Goal: Task Accomplishment & Management: Use online tool/utility

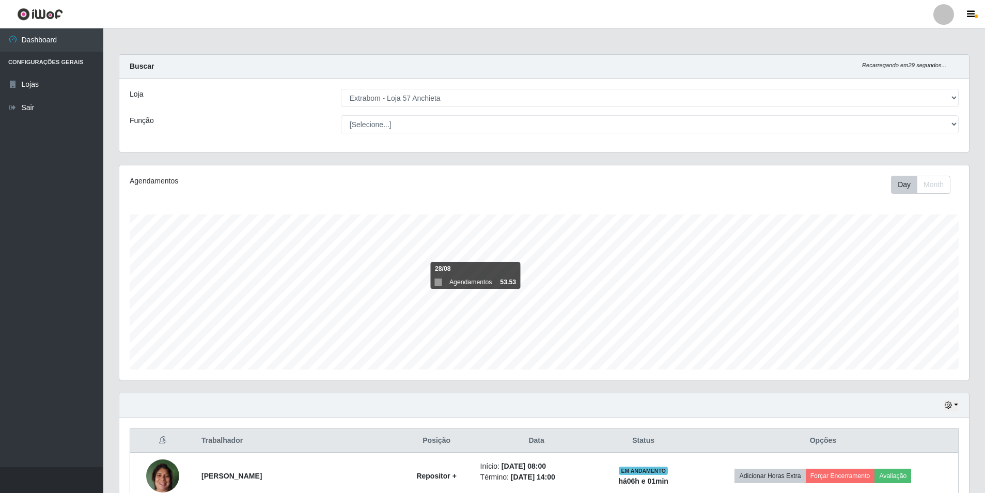
select select "470"
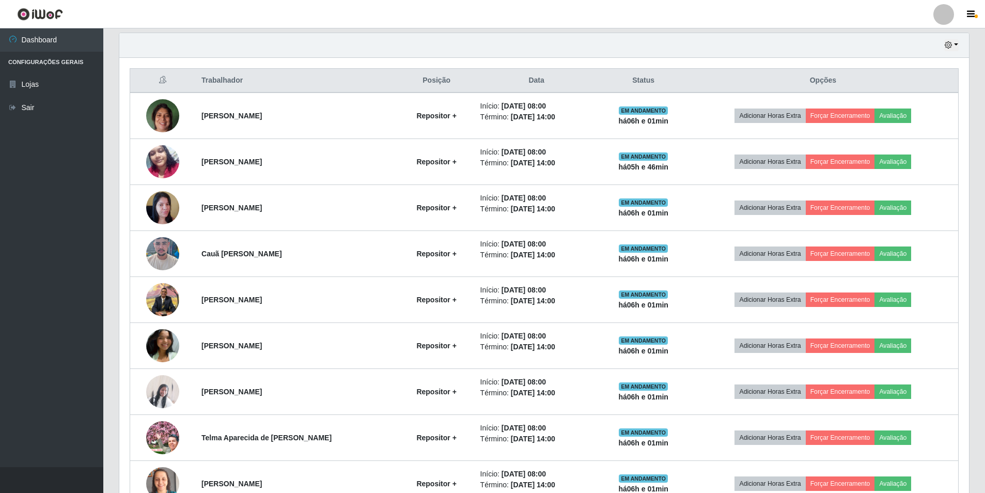
scroll to position [214, 850]
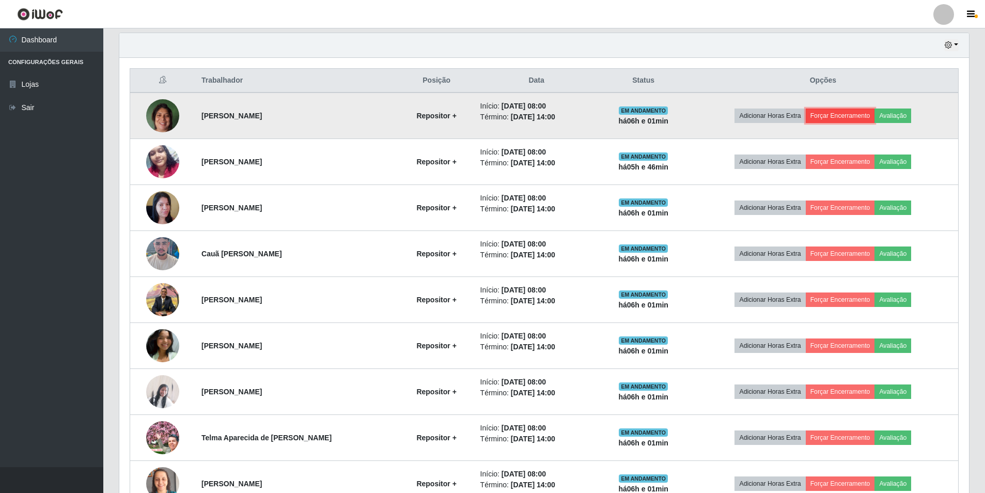
click at [842, 114] on button "Forçar Encerramento" at bounding box center [840, 115] width 69 height 14
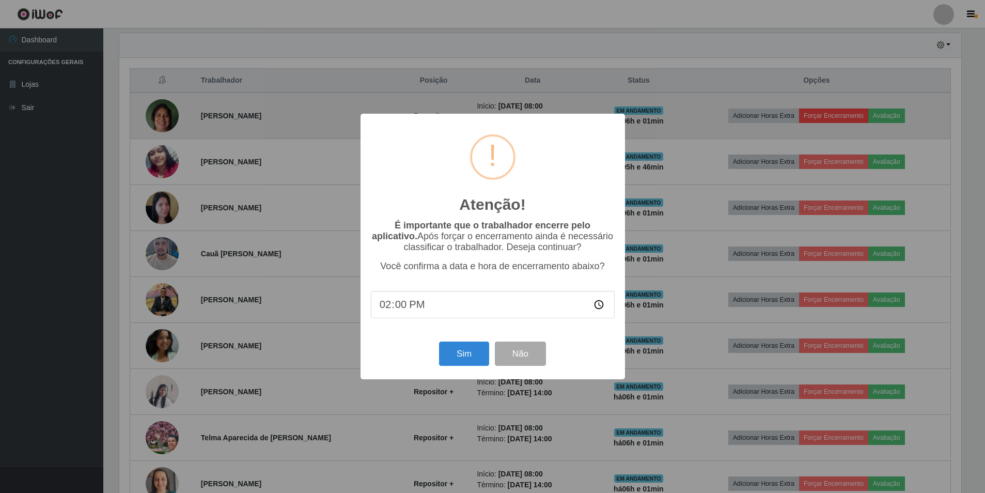
scroll to position [214, 845]
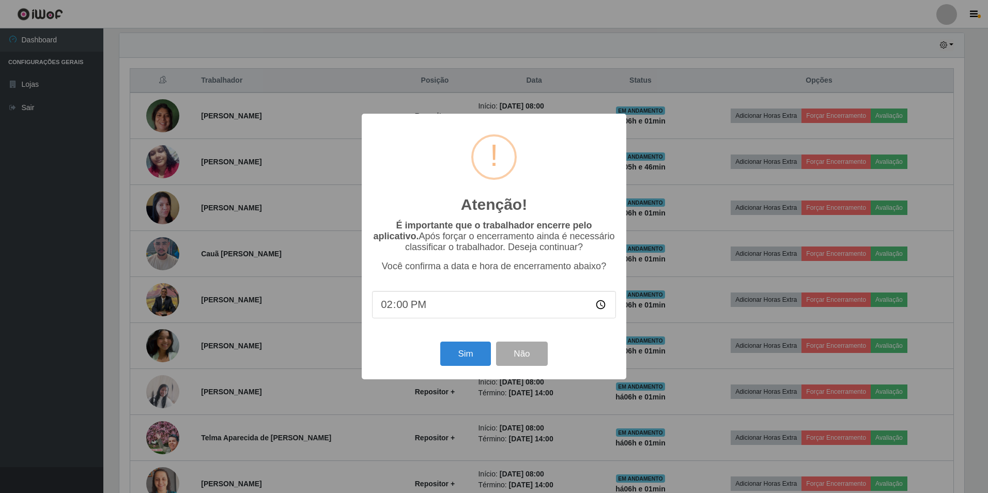
click at [461, 344] on div "Sim Não" at bounding box center [494, 353] width 244 height 29
click at [462, 350] on button "Sim" at bounding box center [465, 353] width 50 height 24
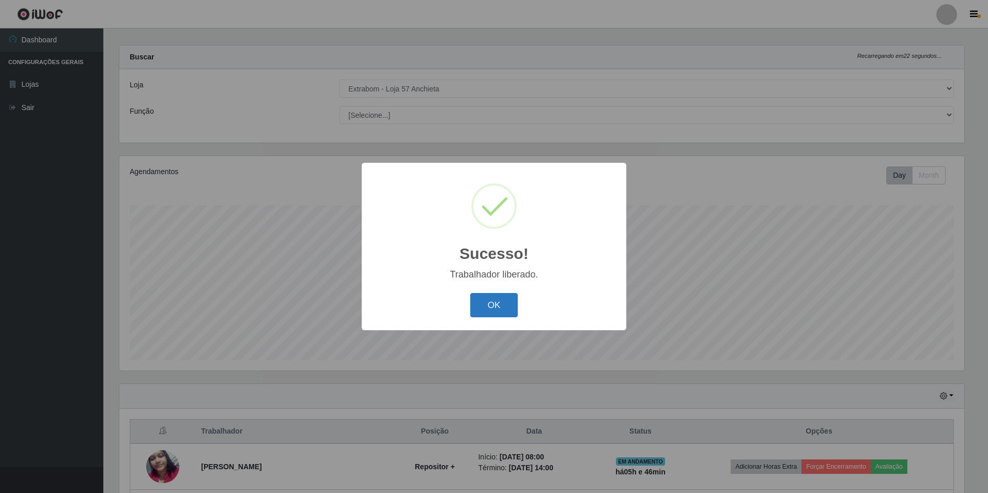
click at [495, 300] on button "OK" at bounding box center [494, 305] width 48 height 24
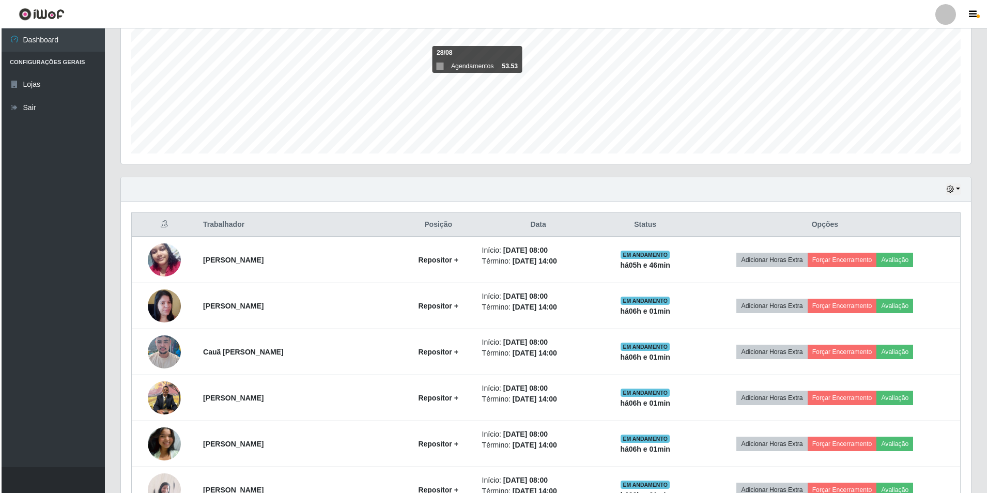
scroll to position [268, 0]
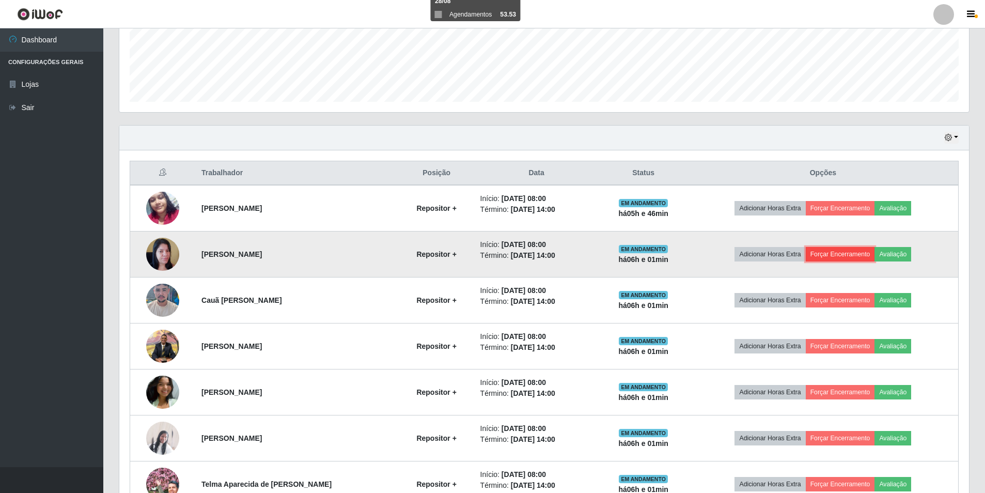
click at [835, 255] on button "Forçar Encerramento" at bounding box center [840, 254] width 69 height 14
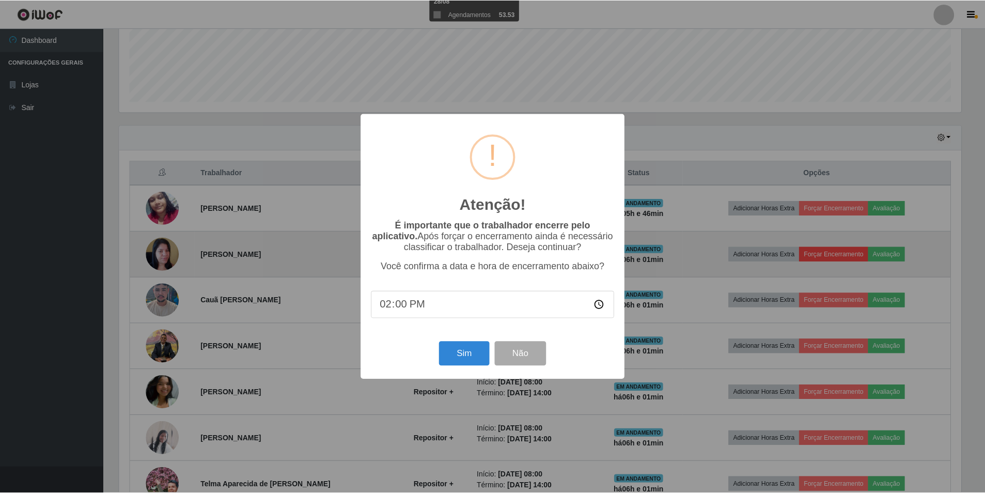
scroll to position [214, 845]
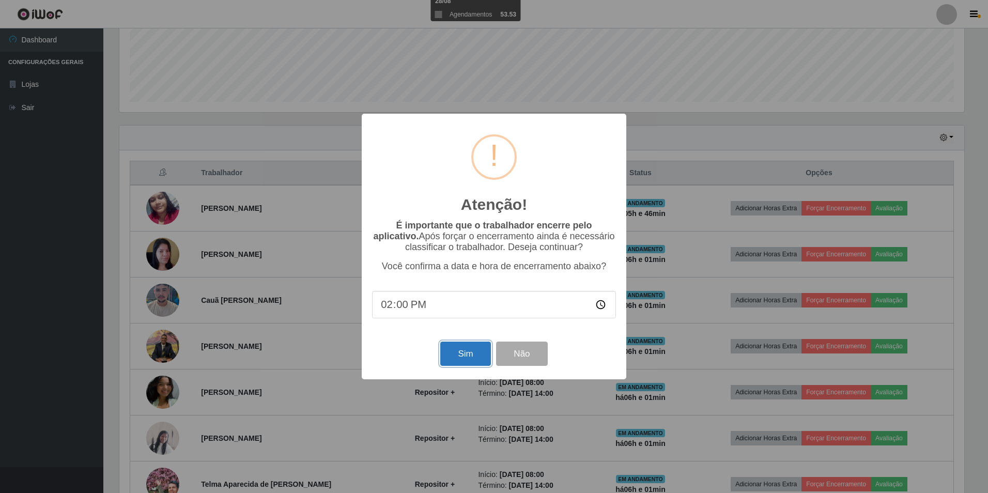
click at [469, 359] on button "Sim" at bounding box center [465, 353] width 50 height 24
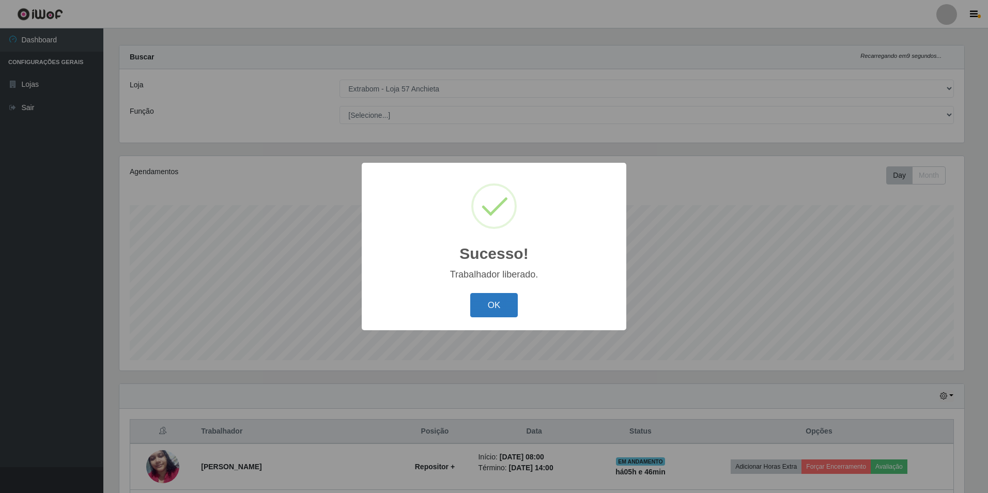
click at [472, 306] on button "OK" at bounding box center [494, 305] width 48 height 24
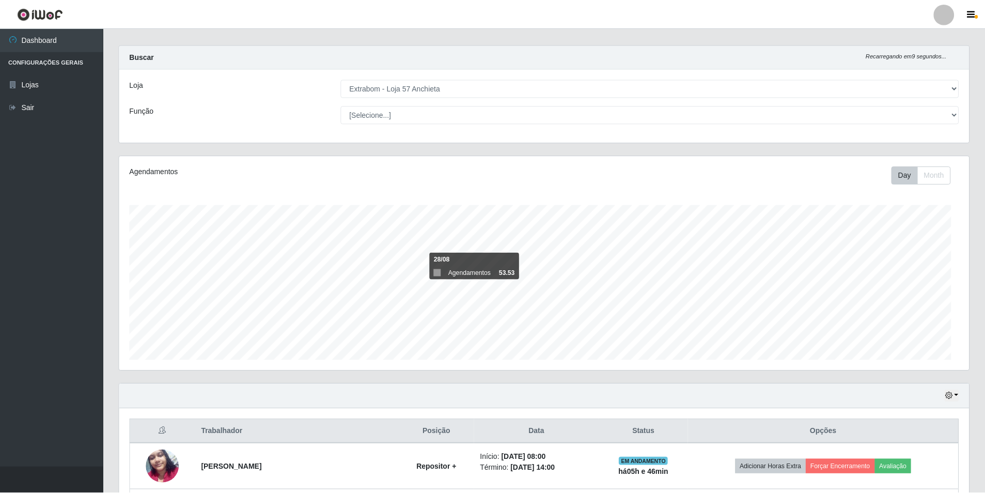
scroll to position [214, 850]
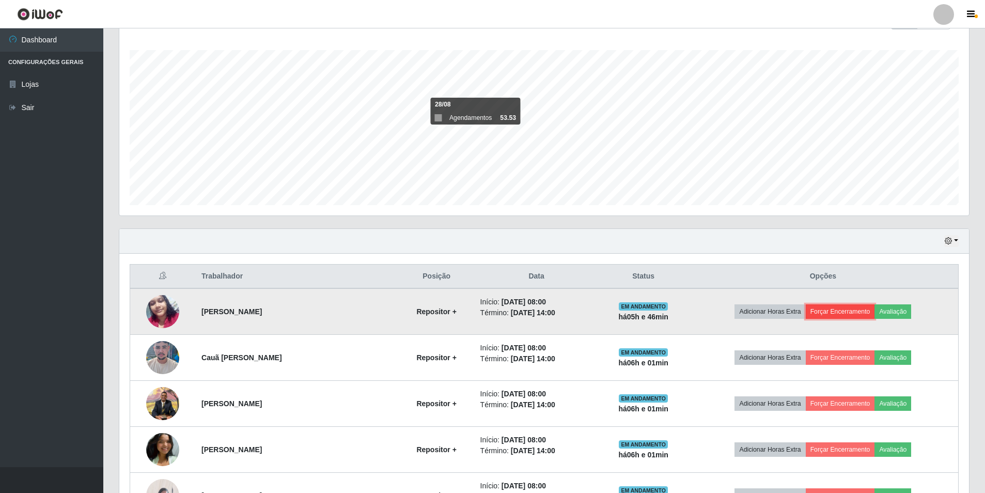
click at [857, 312] on button "Forçar Encerramento" at bounding box center [840, 311] width 69 height 14
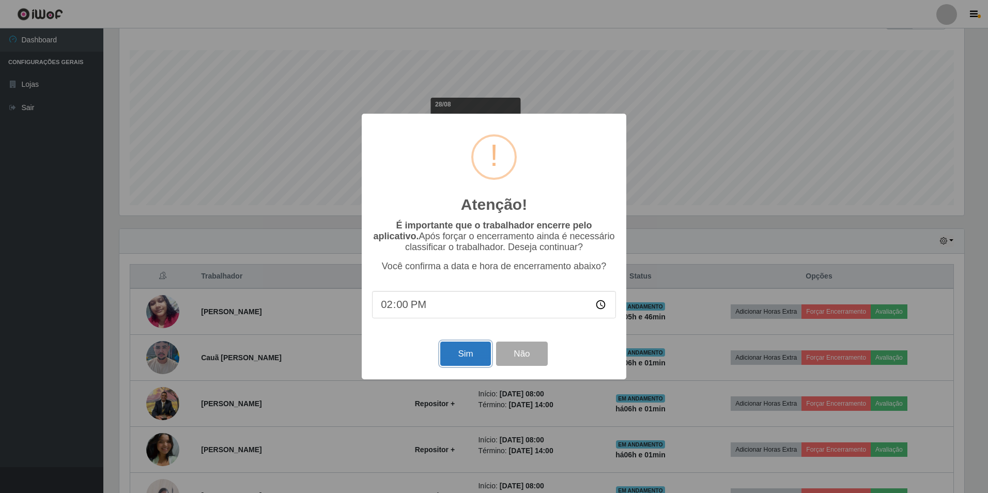
click at [454, 353] on button "Sim" at bounding box center [465, 353] width 50 height 24
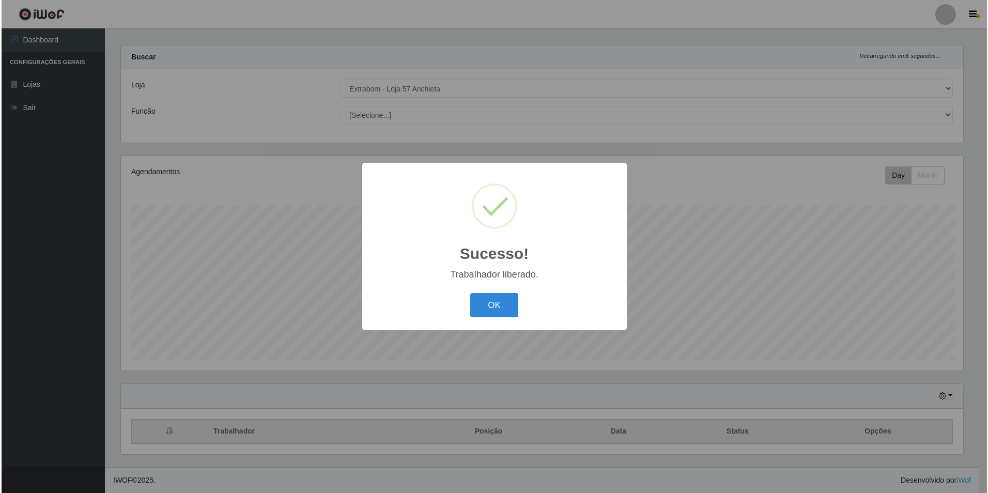
scroll to position [0, 0]
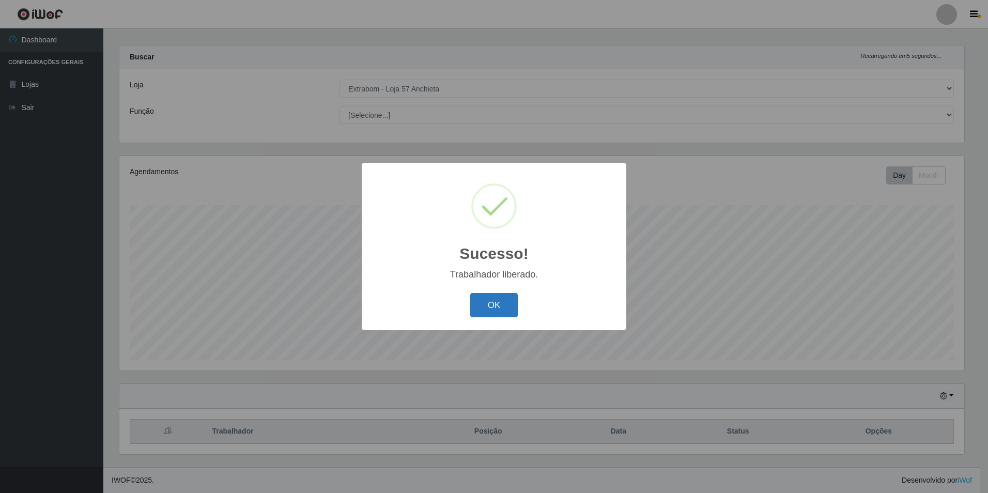
click at [480, 314] on button "OK" at bounding box center [494, 305] width 48 height 24
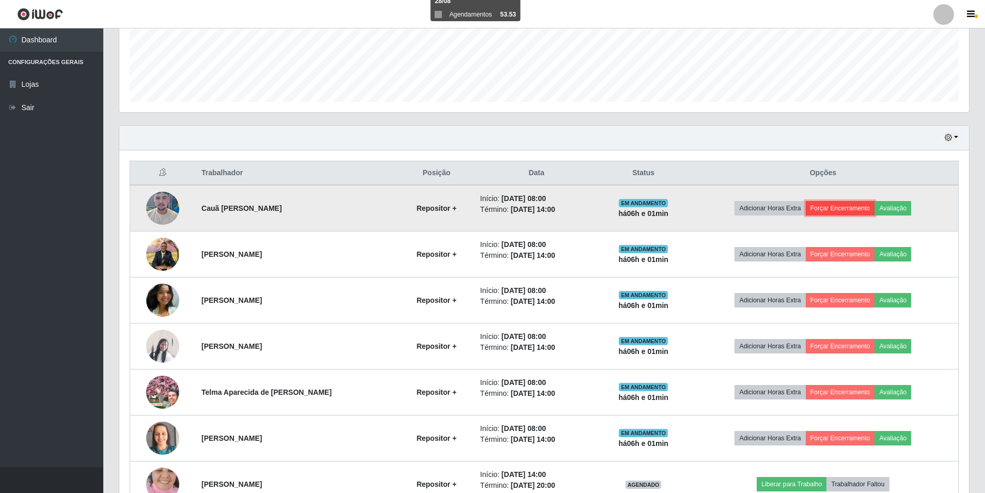
click at [838, 209] on button "Forçar Encerramento" at bounding box center [840, 208] width 69 height 14
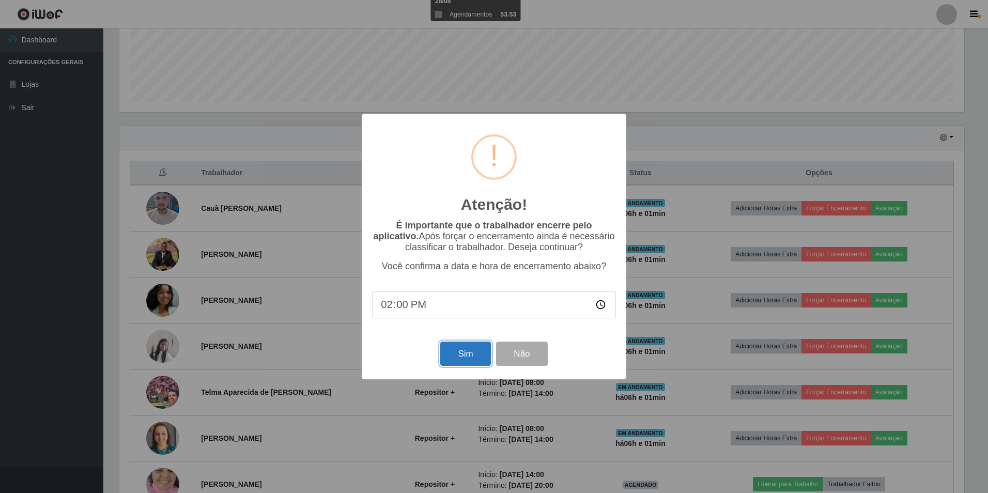
click at [460, 356] on button "Sim" at bounding box center [465, 353] width 50 height 24
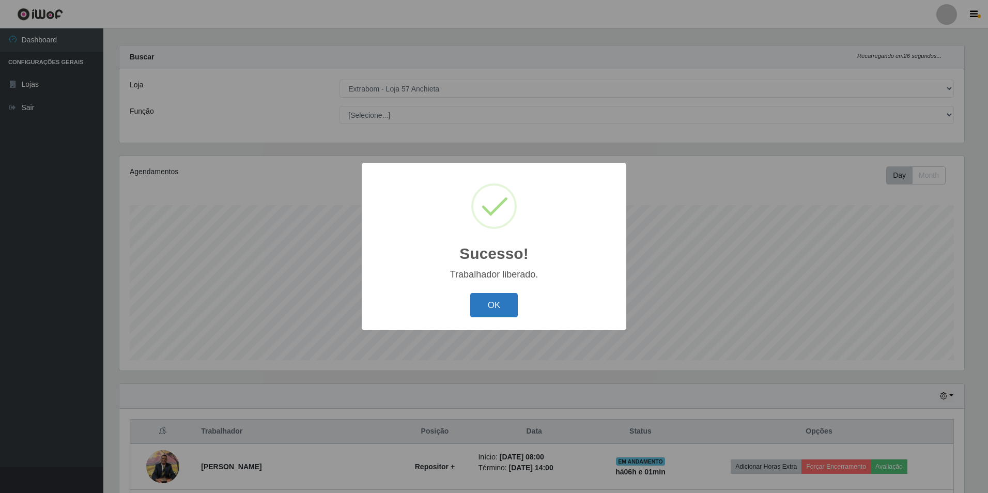
click at [486, 310] on button "OK" at bounding box center [494, 305] width 48 height 24
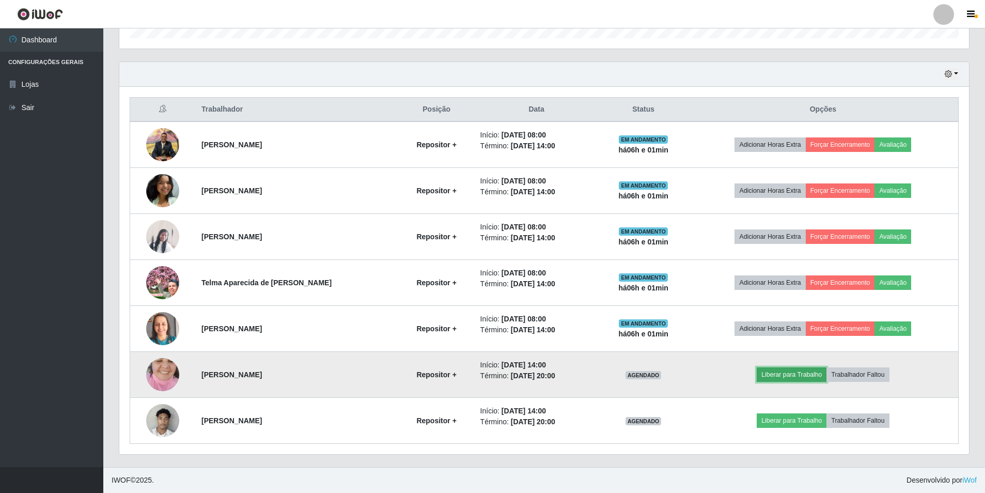
click at [776, 372] on button "Liberar para Trabalho" at bounding box center [792, 374] width 70 height 14
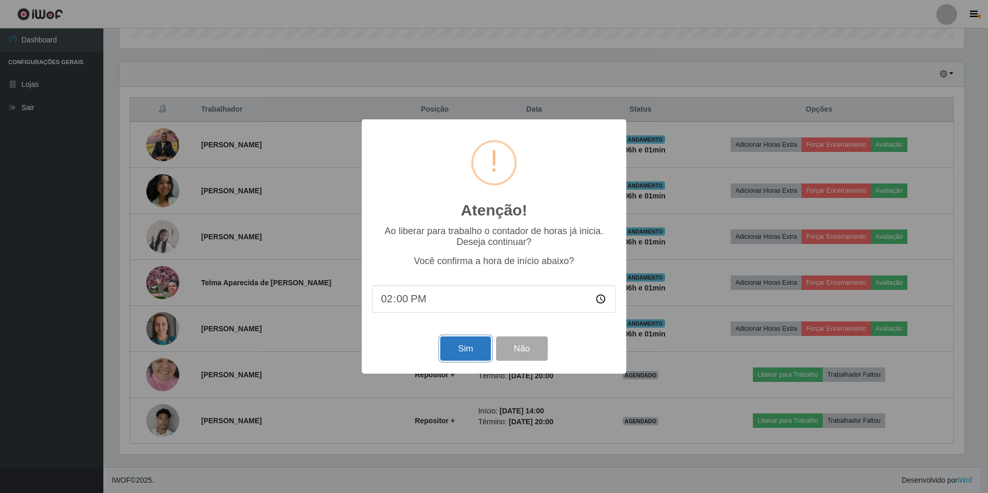
click at [448, 351] on button "Sim" at bounding box center [465, 348] width 50 height 24
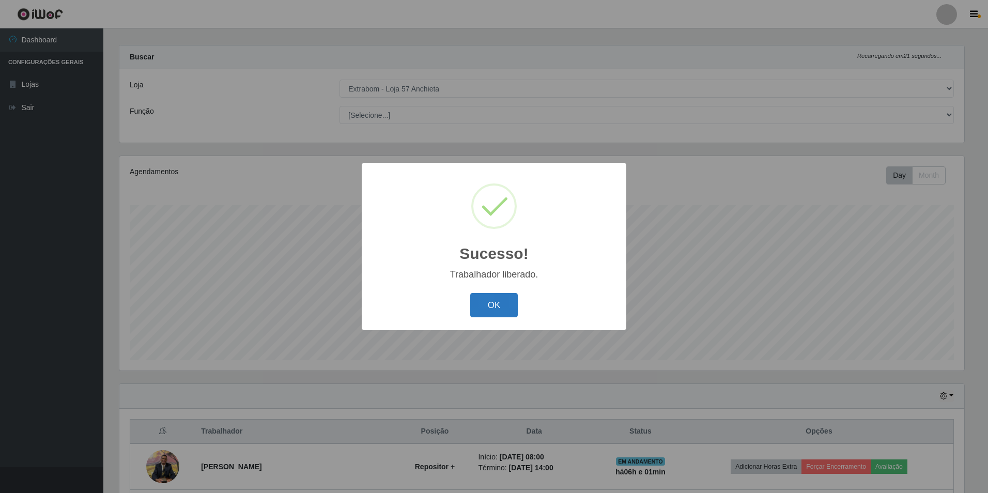
click at [497, 306] on button "OK" at bounding box center [494, 305] width 48 height 24
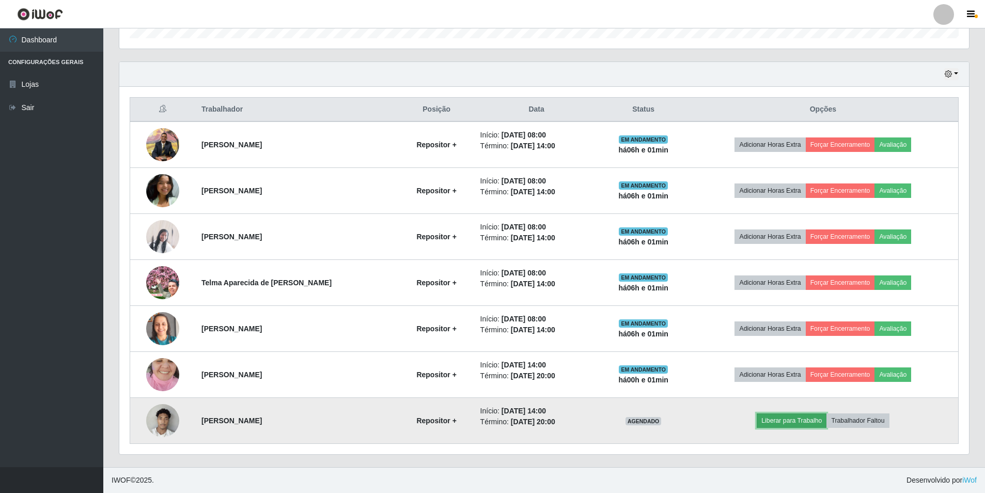
click at [791, 420] on button "Liberar para Trabalho" at bounding box center [792, 420] width 70 height 14
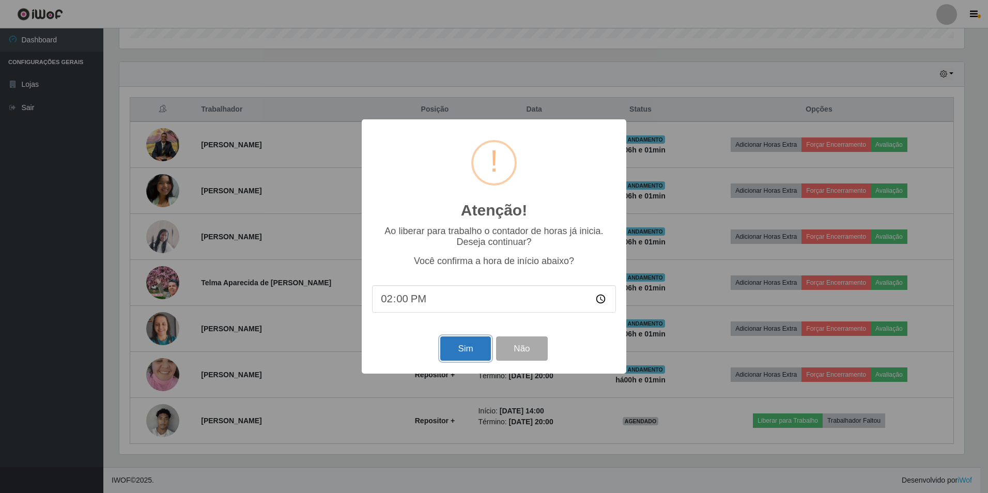
click at [461, 352] on button "Sim" at bounding box center [465, 348] width 50 height 24
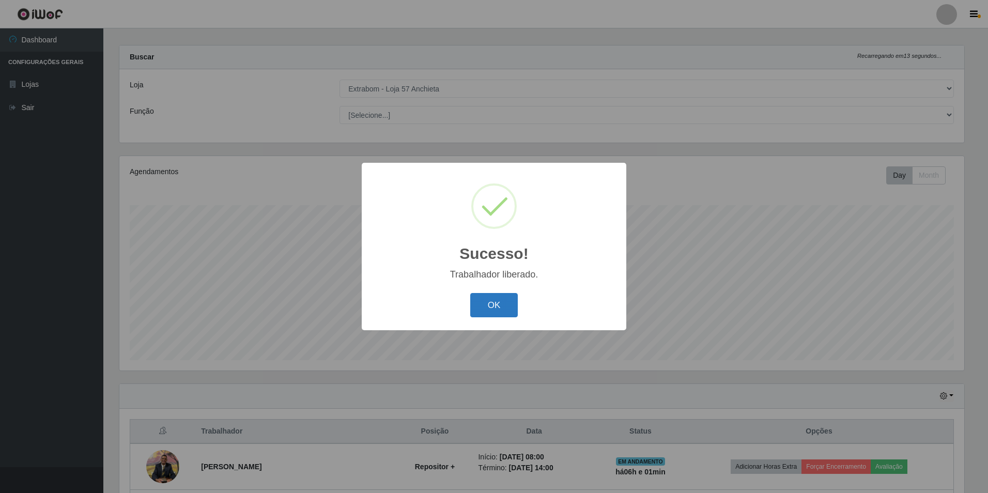
click at [507, 311] on button "OK" at bounding box center [494, 305] width 48 height 24
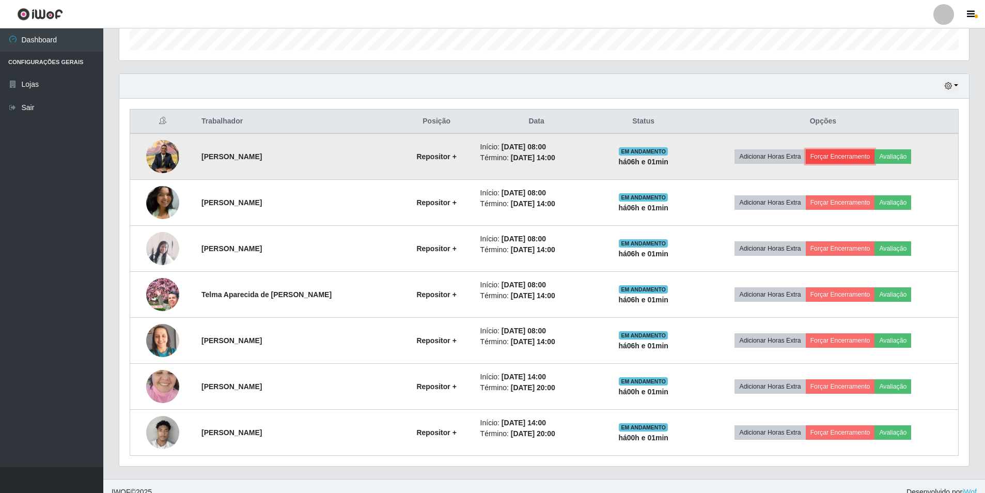
click at [828, 158] on button "Forçar Encerramento" at bounding box center [840, 156] width 69 height 14
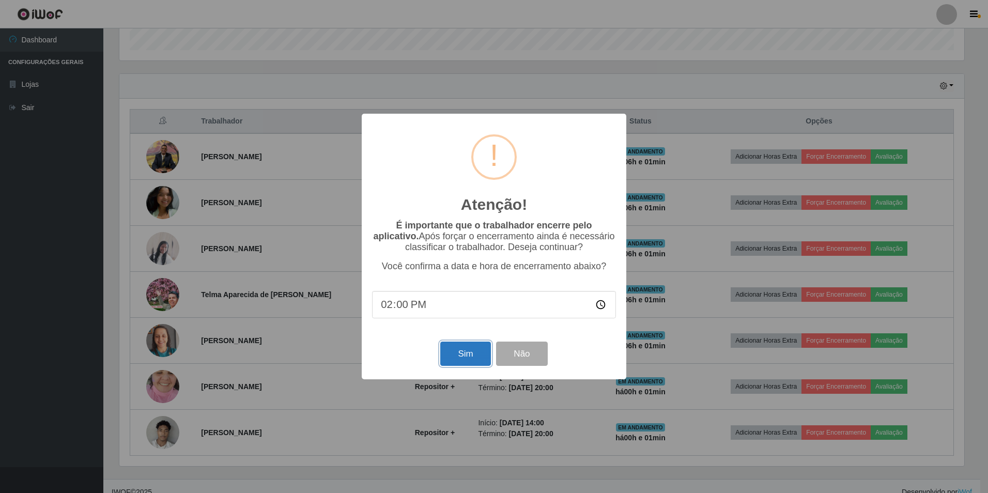
click at [462, 355] on button "Sim" at bounding box center [465, 353] width 50 height 24
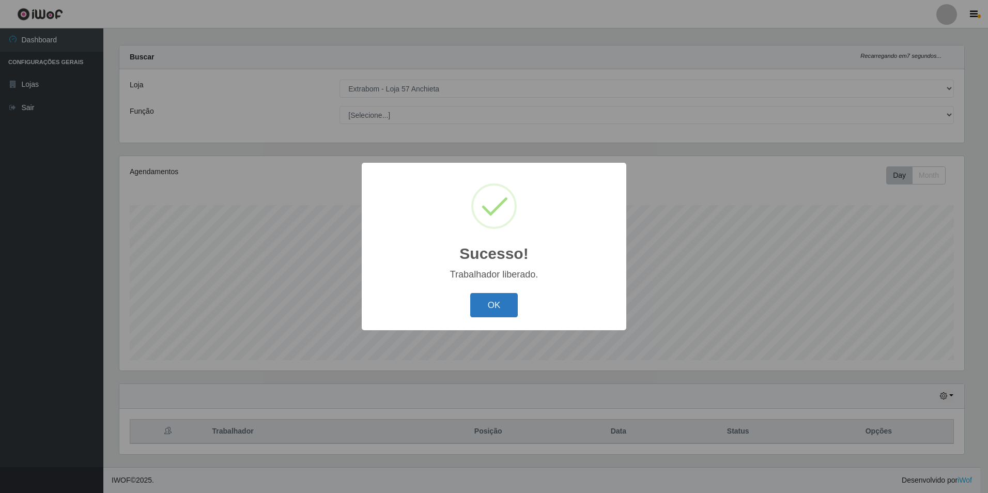
click at [481, 302] on button "OK" at bounding box center [494, 305] width 48 height 24
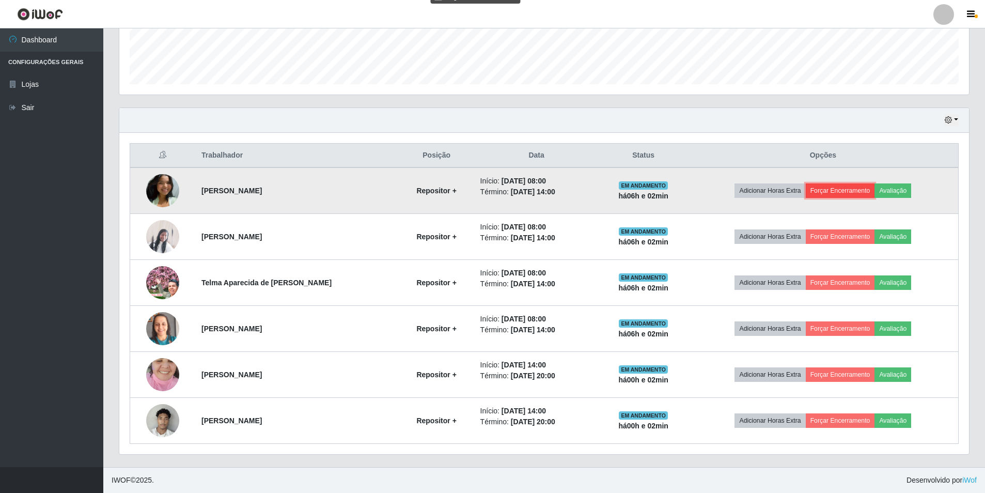
click at [847, 194] on button "Forçar Encerramento" at bounding box center [840, 190] width 69 height 14
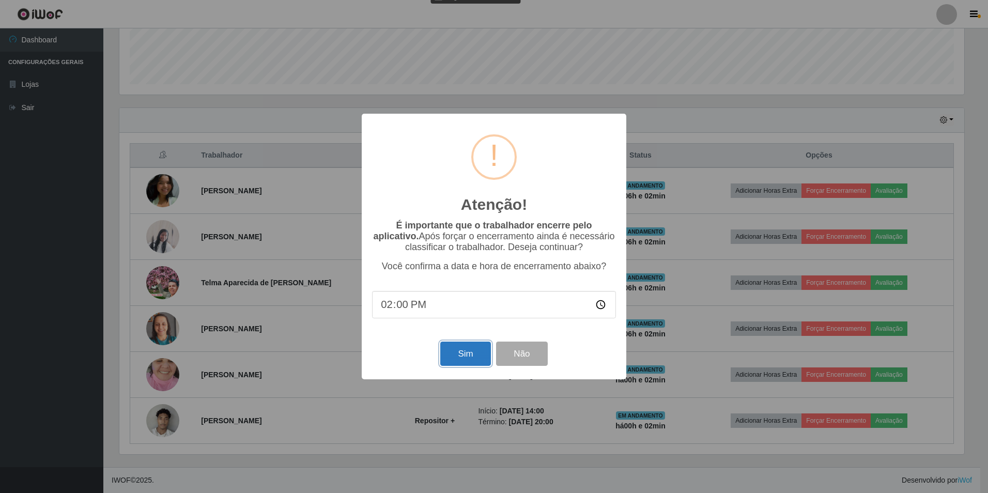
click at [461, 351] on button "Sim" at bounding box center [465, 353] width 50 height 24
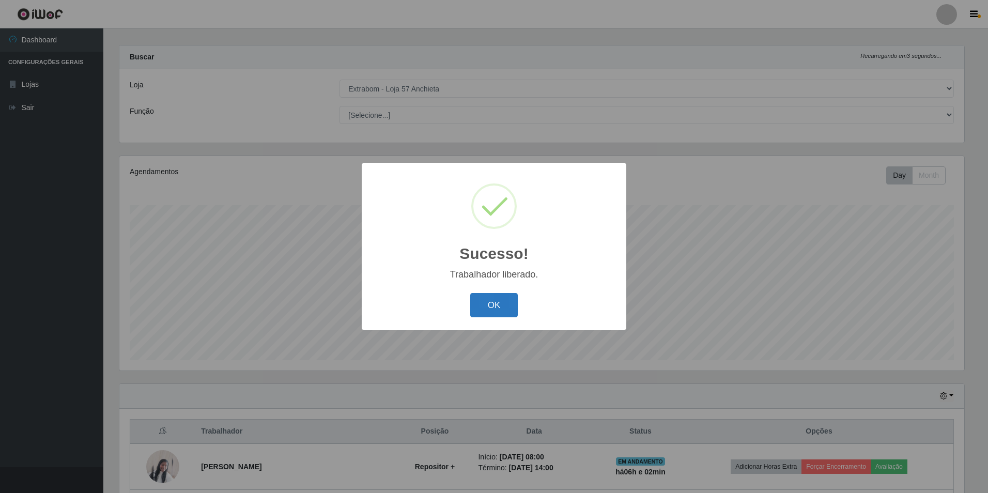
click at [487, 302] on button "OK" at bounding box center [494, 305] width 48 height 24
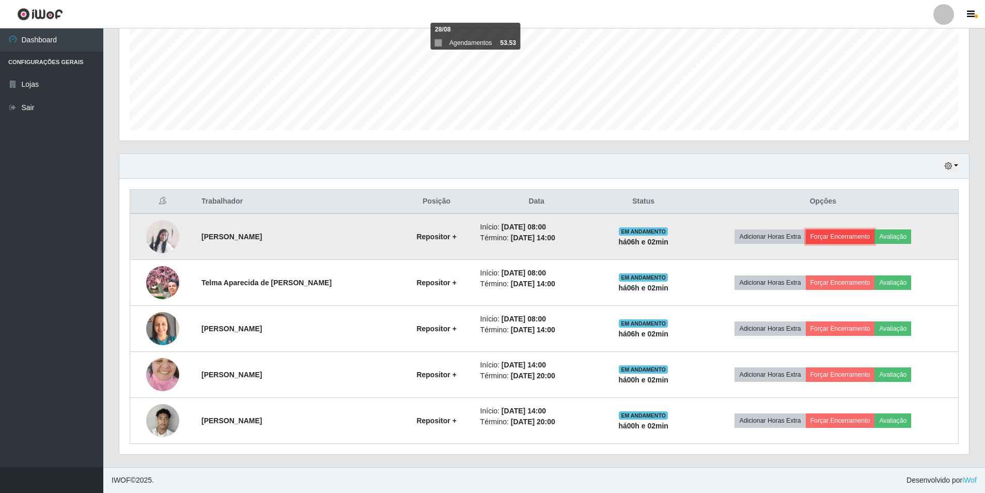
click at [832, 237] on button "Forçar Encerramento" at bounding box center [840, 236] width 69 height 14
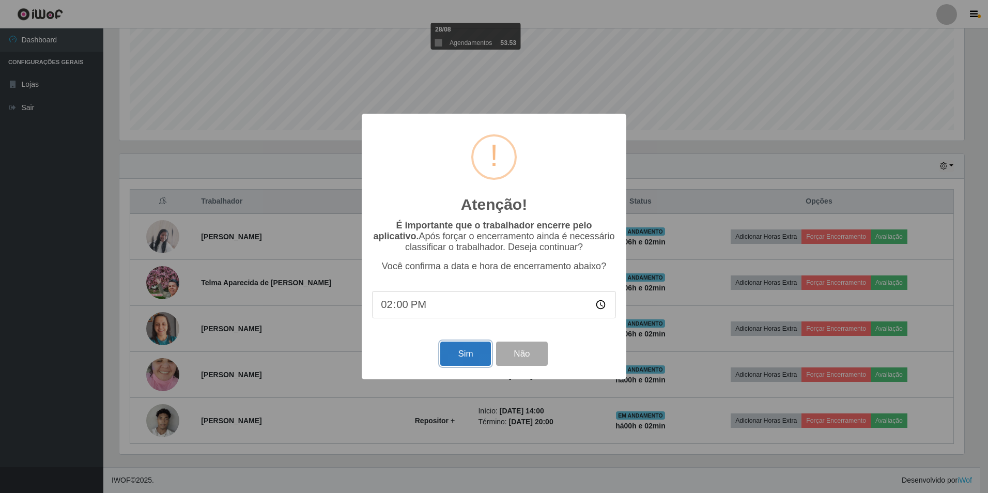
click at [473, 356] on button "Sim" at bounding box center [465, 353] width 50 height 24
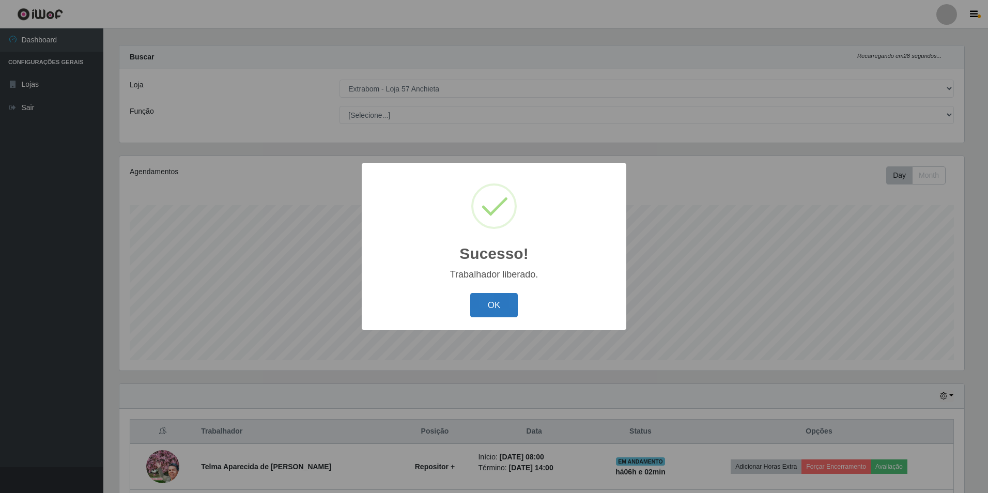
click at [483, 308] on button "OK" at bounding box center [494, 305] width 48 height 24
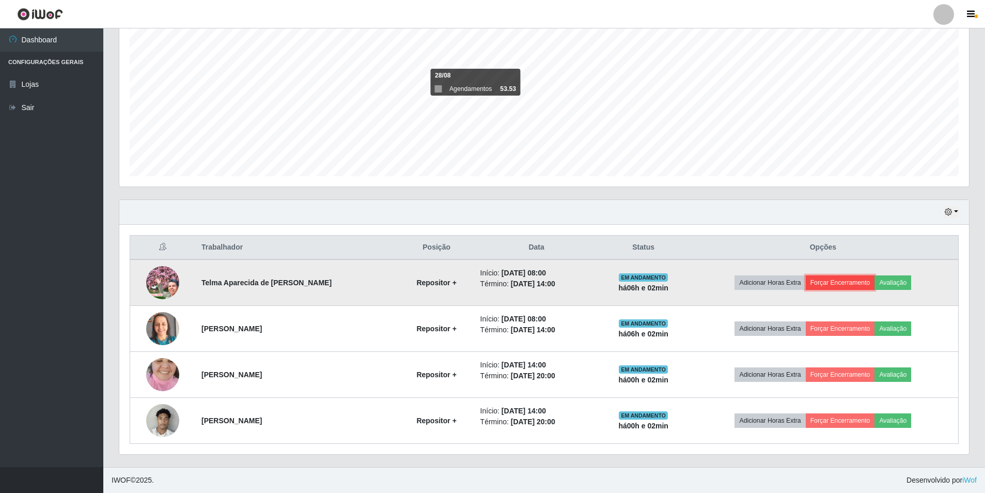
click at [825, 282] on button "Forçar Encerramento" at bounding box center [840, 282] width 69 height 14
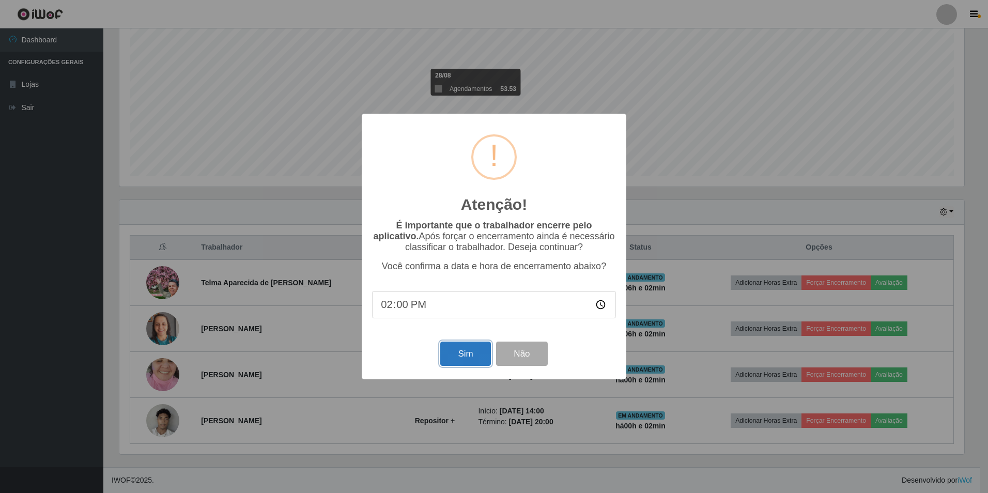
click at [456, 358] on button "Sim" at bounding box center [465, 353] width 50 height 24
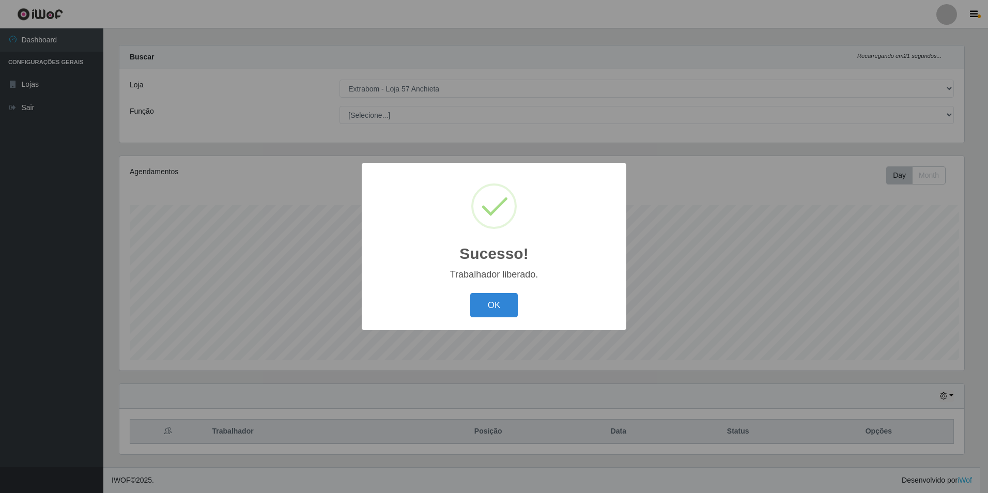
click at [851, 285] on div "Sucesso! × Trabalhador liberado. OK Cancel" at bounding box center [494, 246] width 988 height 493
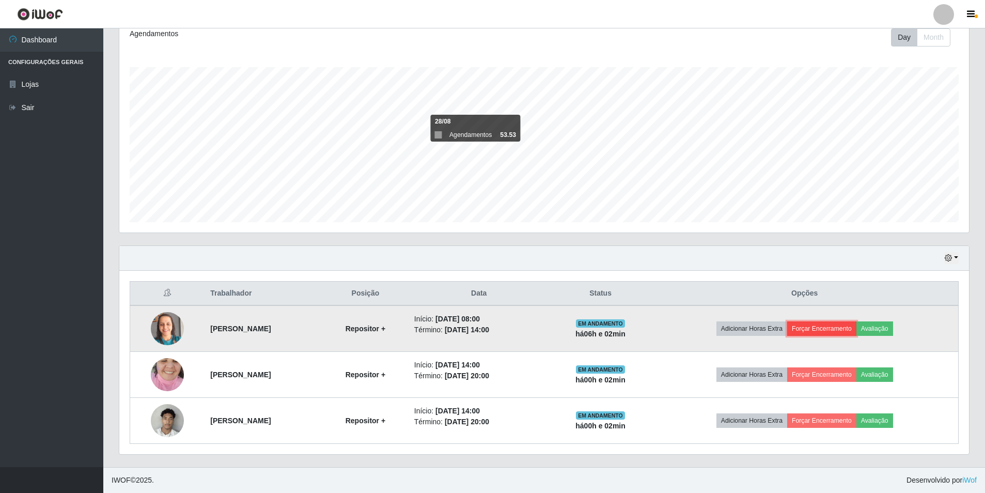
click at [822, 325] on button "Forçar Encerramento" at bounding box center [821, 328] width 69 height 14
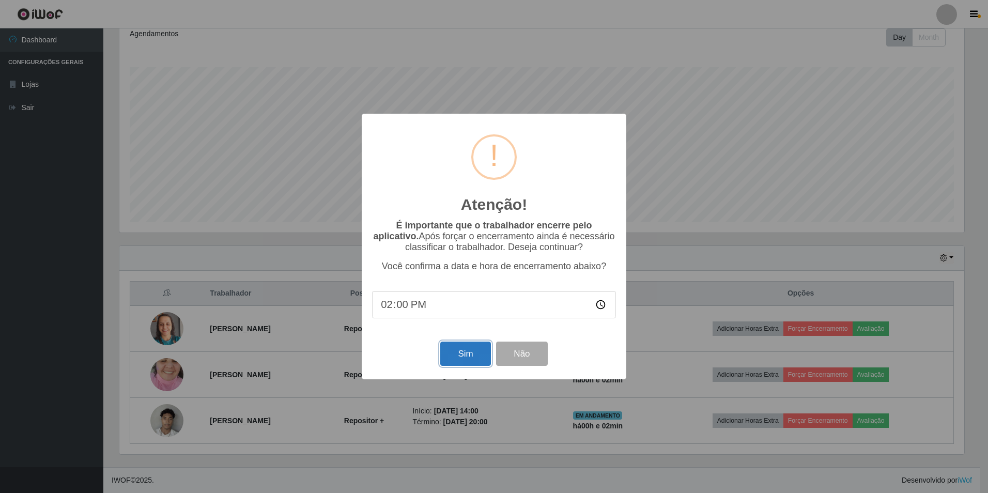
click at [465, 358] on button "Sim" at bounding box center [465, 353] width 50 height 24
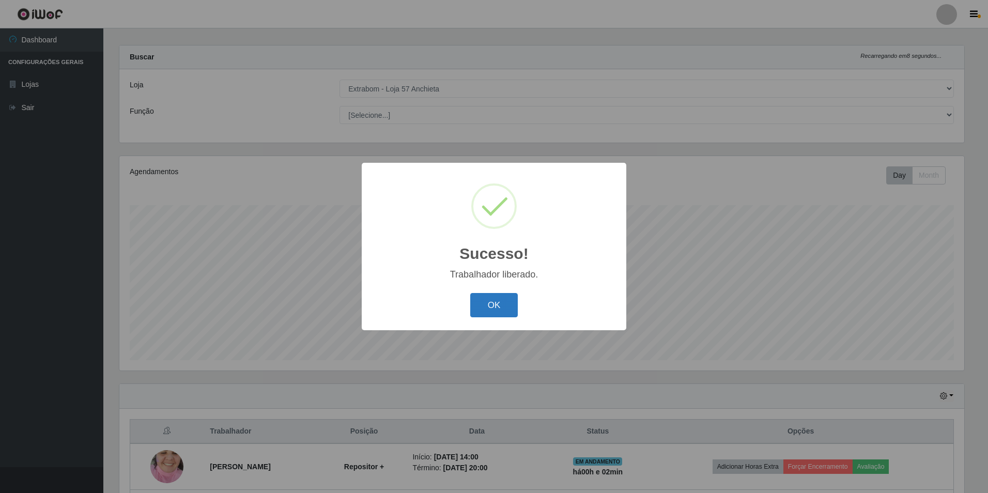
click at [489, 307] on button "OK" at bounding box center [494, 305] width 48 height 24
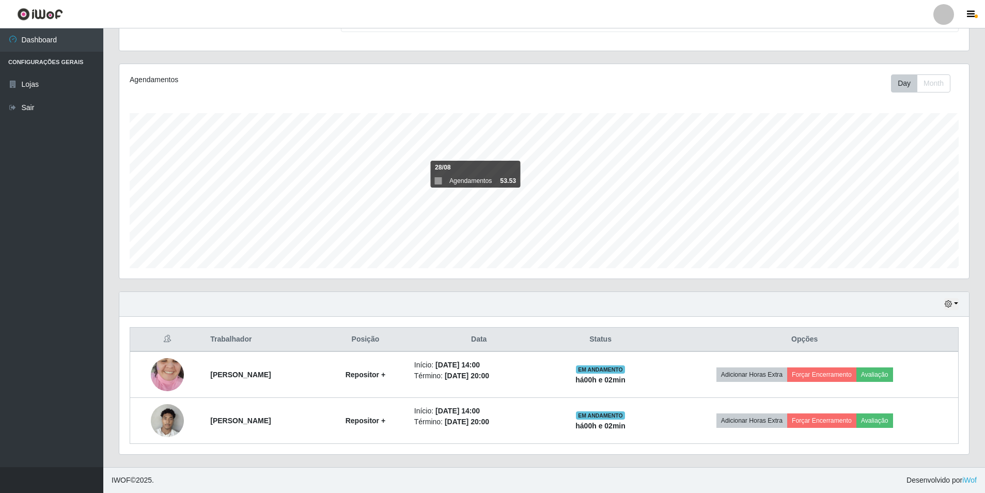
click at [709, 293] on div "Hoje 1 dia 3 dias 1 Semana Não encerrados" at bounding box center [544, 304] width 850 height 25
